Goal: Complete application form

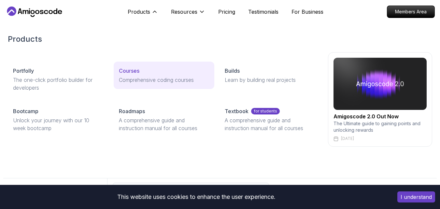
click at [131, 69] on p "Courses" at bounding box center [129, 71] width 21 height 8
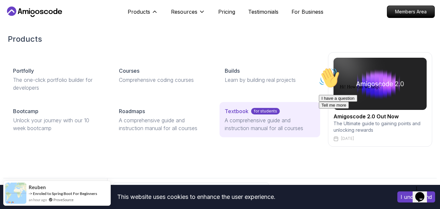
click at [236, 115] on link "Textbook for students A comprehensive guide and instruction manual for all cour…" at bounding box center [269, 119] width 101 height 35
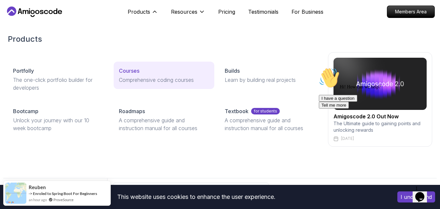
click at [136, 74] on p "Courses" at bounding box center [129, 71] width 21 height 8
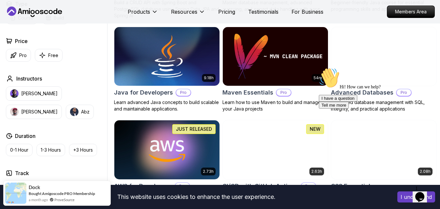
scroll to position [391, 0]
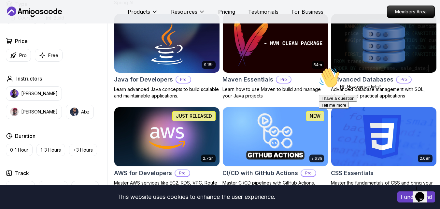
click at [136, 73] on img at bounding box center [166, 43] width 105 height 59
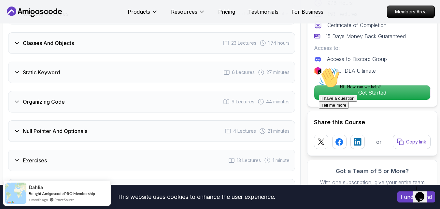
scroll to position [1250, 0]
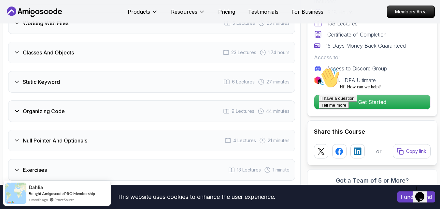
click at [78, 102] on div "Organizing Code 9 Lectures 44 minutes" at bounding box center [151, 110] width 287 height 21
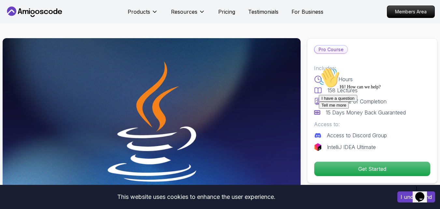
scroll to position [0, 0]
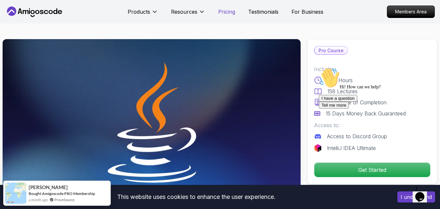
click at [231, 14] on p "Pricing" at bounding box center [226, 12] width 17 height 8
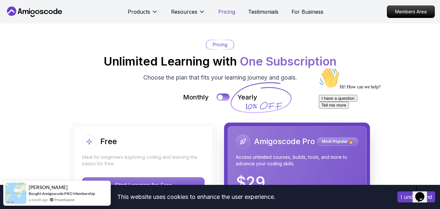
scroll to position [1410, 0]
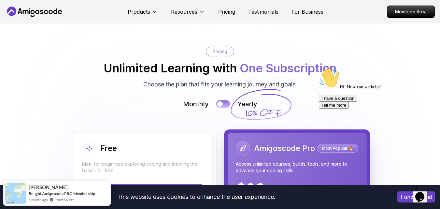
click at [226, 100] on button at bounding box center [223, 103] width 14 height 7
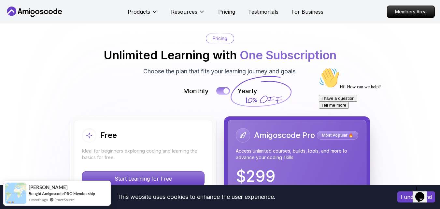
scroll to position [1436, 0]
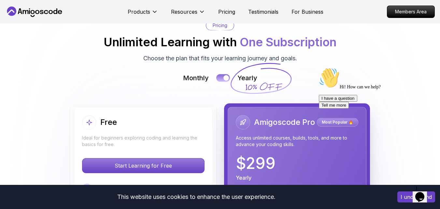
click at [218, 74] on button at bounding box center [223, 77] width 14 height 7
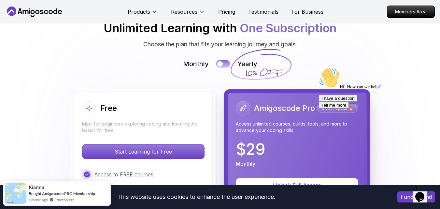
scroll to position [1527, 0]
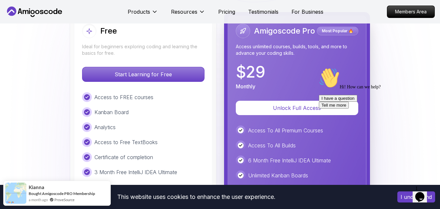
click at [286, 126] on p "Access To All Premium Courses" at bounding box center [285, 130] width 75 height 8
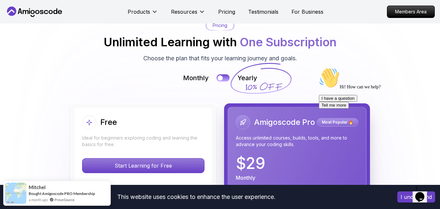
scroll to position [1488, 0]
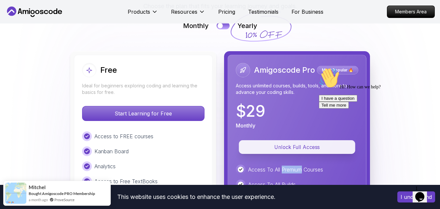
click at [269, 140] on button "Unlock Full Access" at bounding box center [297, 147] width 116 height 14
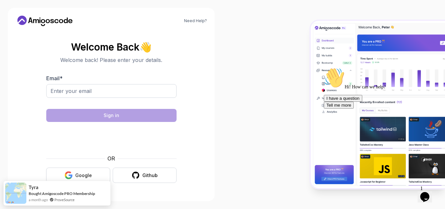
click at [80, 176] on div "Google" at bounding box center [83, 175] width 17 height 7
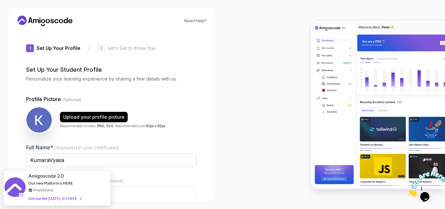
type input "spicyorca3e77f"
click at [113, 164] on input "KumaraVyasa" at bounding box center [111, 160] width 170 height 14
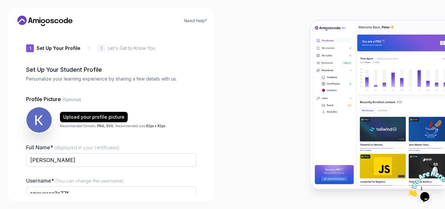
click at [243, 151] on div at bounding box center [333, 104] width 222 height 209
click at [175, 162] on input "Subramanya B L" at bounding box center [111, 160] width 170 height 14
type input "Subramanya jois"
click at [270, 153] on div at bounding box center [333, 104] width 222 height 209
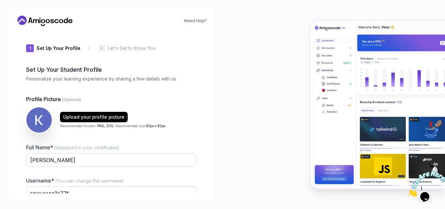
click at [236, 104] on div at bounding box center [333, 104] width 222 height 209
click at [130, 158] on input "Subramanya jois" at bounding box center [111, 160] width 170 height 14
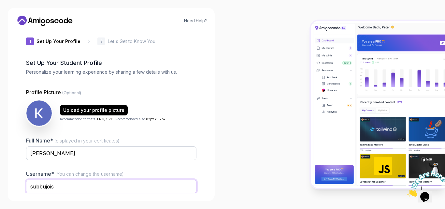
type input "subbujois"
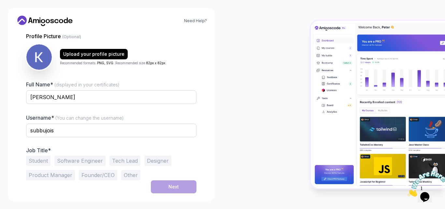
click at [70, 162] on button "Software Engineer" at bounding box center [79, 160] width 51 height 10
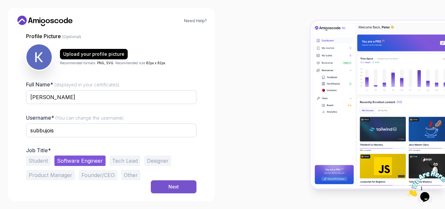
click at [186, 188] on button "Next" at bounding box center [174, 186] width 46 height 13
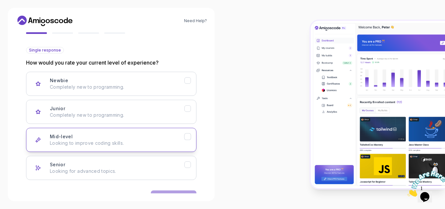
click at [113, 144] on p "Looking to improve coding skills." at bounding box center [117, 143] width 134 height 7
click at [182, 190] on button "Next" at bounding box center [174, 196] width 46 height 13
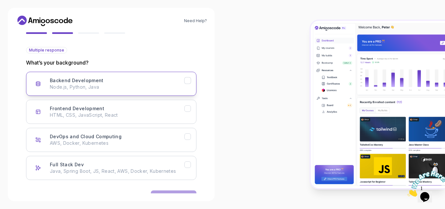
click at [118, 86] on p "Node.js, Python, Java" at bounding box center [117, 87] width 134 height 7
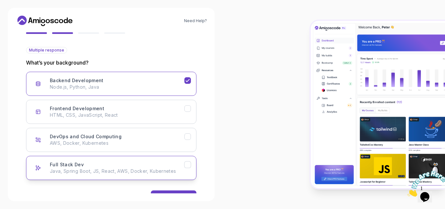
click at [171, 168] on p "Java, Spring Boot, JS, React, AWS, Docker, Kubernetes" at bounding box center [117, 171] width 134 height 7
click at [175, 191] on button "Next" at bounding box center [174, 196] width 46 height 13
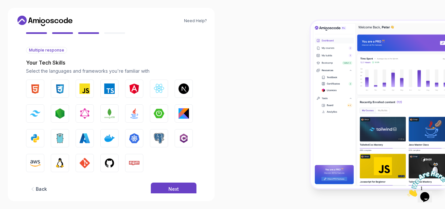
click at [175, 191] on div "Next" at bounding box center [173, 189] width 10 height 7
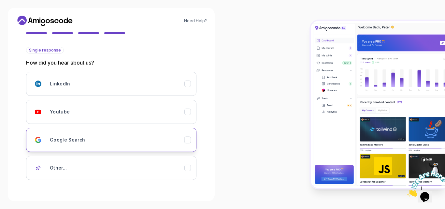
click at [145, 139] on div "Google Search" at bounding box center [117, 139] width 134 height 13
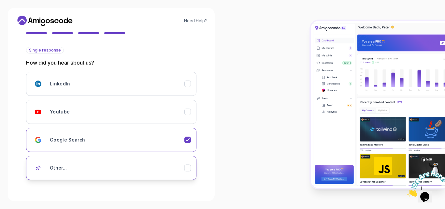
scroll to position [87, 0]
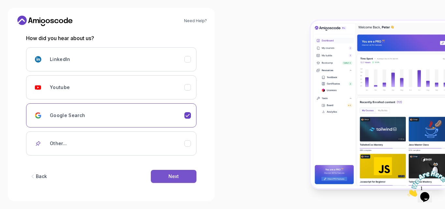
click at [174, 177] on div "Next" at bounding box center [173, 176] width 10 height 7
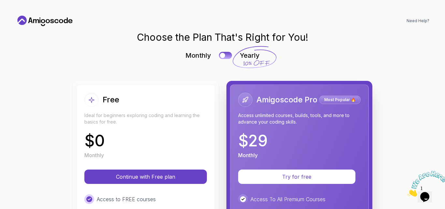
scroll to position [0, 0]
click at [314, 101] on h2 "Amigoscode Pro" at bounding box center [286, 99] width 61 height 10
click at [336, 103] on div "Most Popular 🔥" at bounding box center [339, 99] width 41 height 8
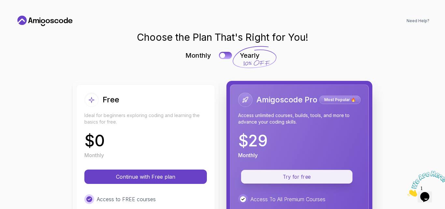
click at [316, 178] on p "Try for free" at bounding box center [296, 176] width 96 height 7
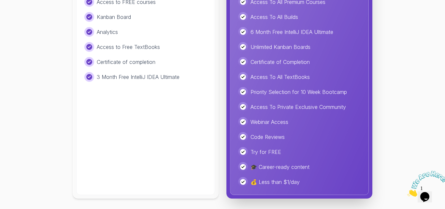
scroll to position [82, 0]
